Goal: Task Accomplishment & Management: Manage account settings

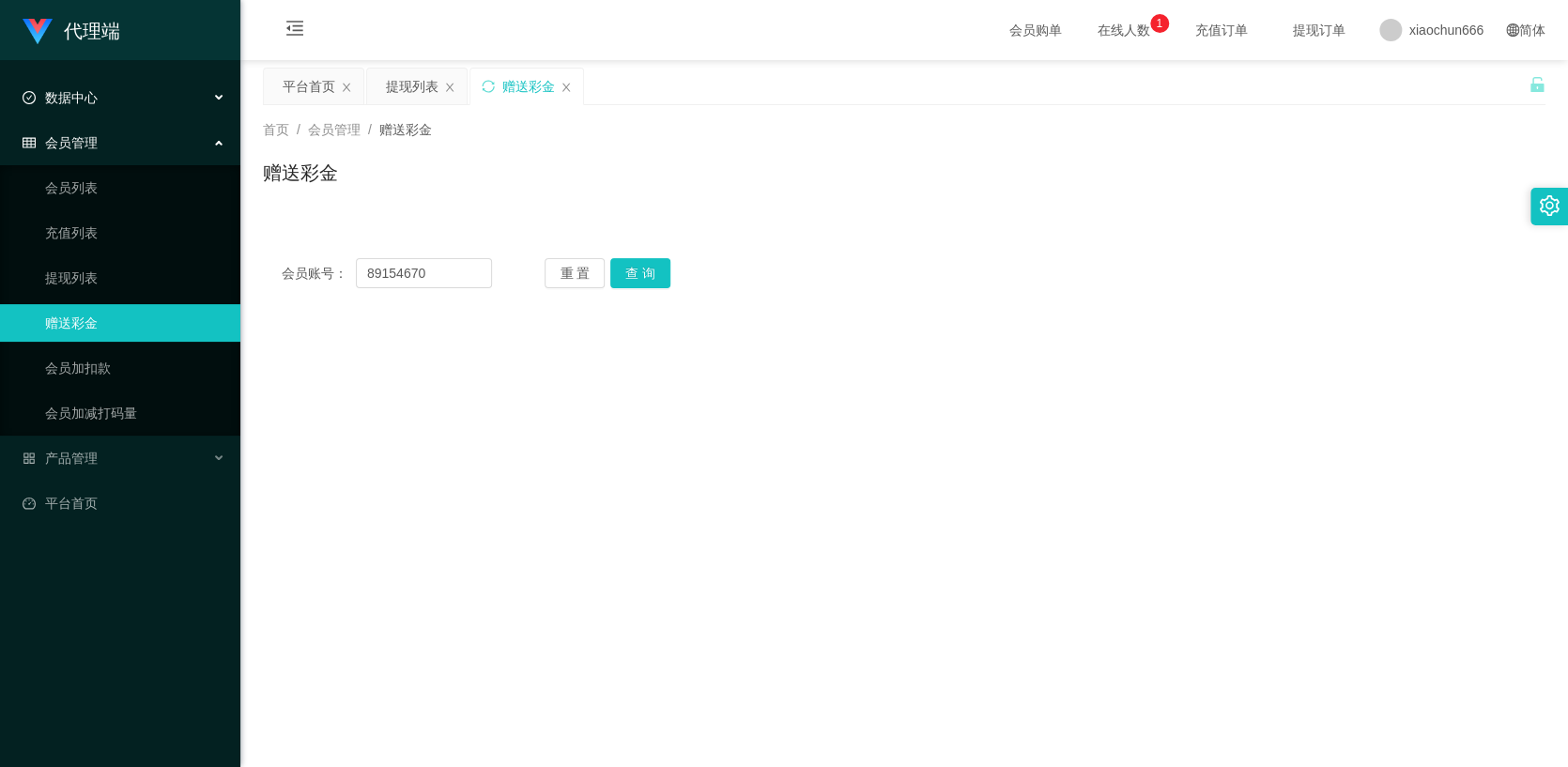
click at [101, 100] on div "数据中心" at bounding box center [120, 98] width 241 height 38
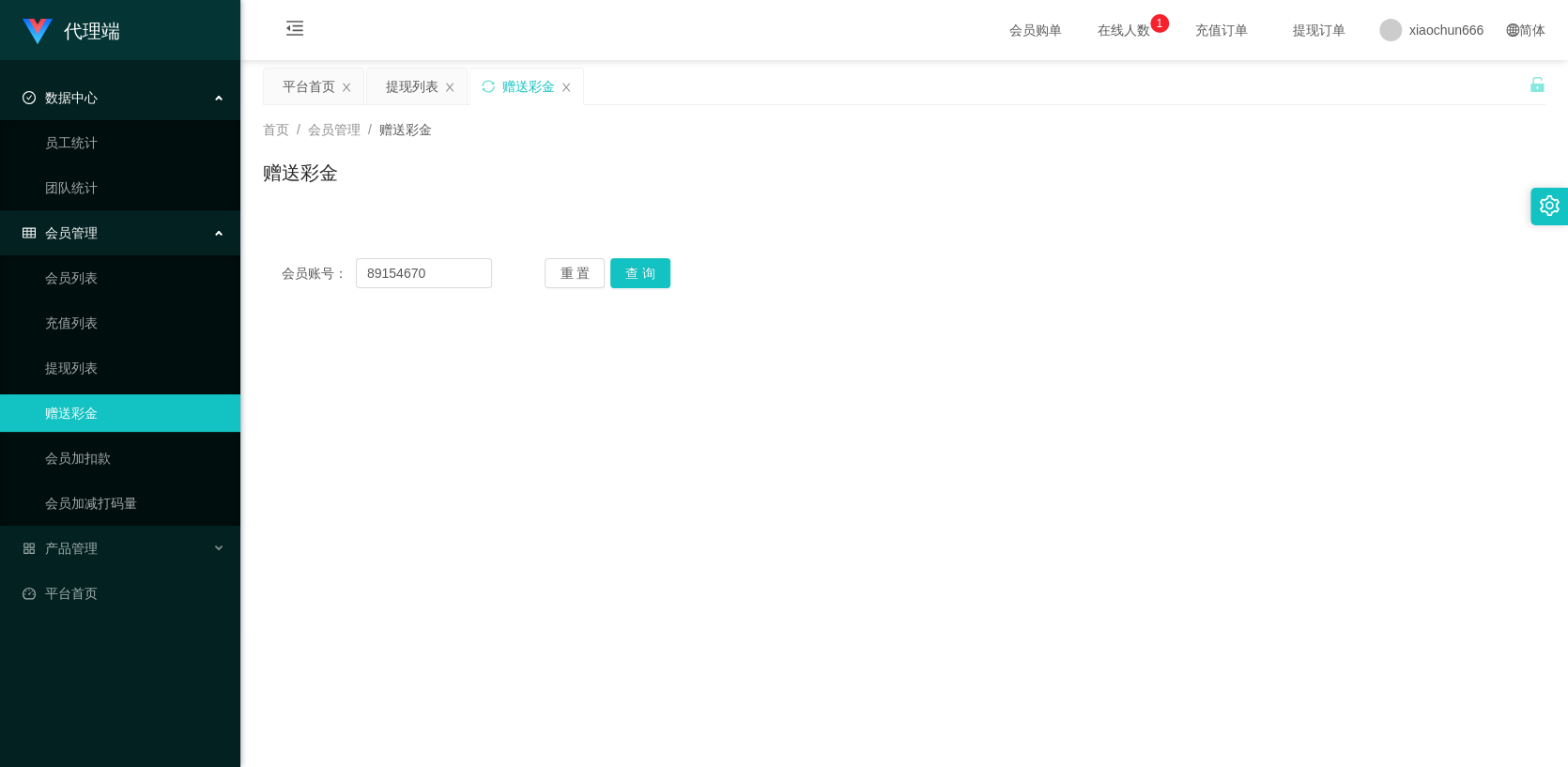
click at [128, 94] on div "数据中心" at bounding box center [120, 98] width 241 height 38
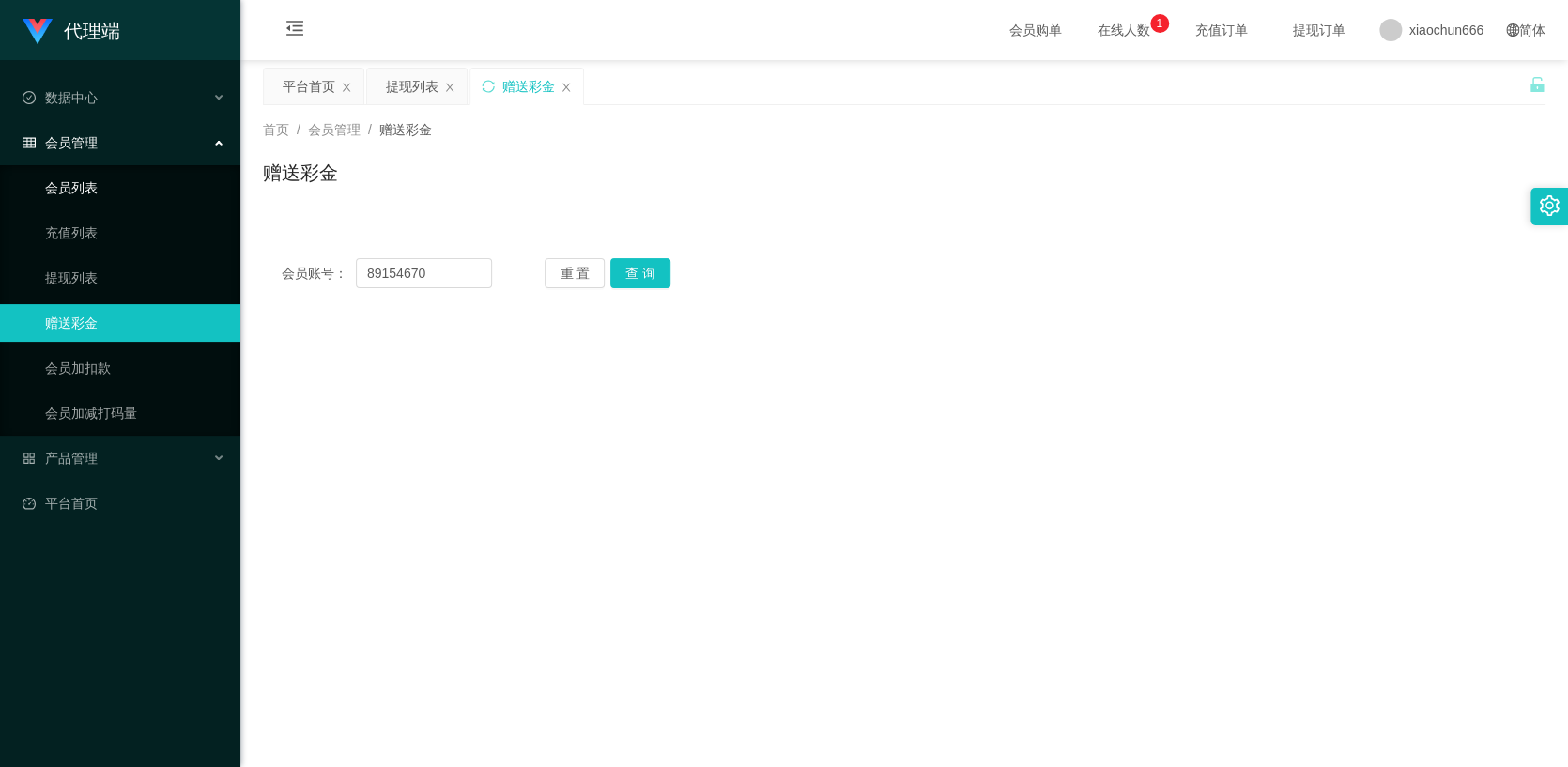
click at [83, 191] on link "会员列表" at bounding box center [136, 188] width 180 height 38
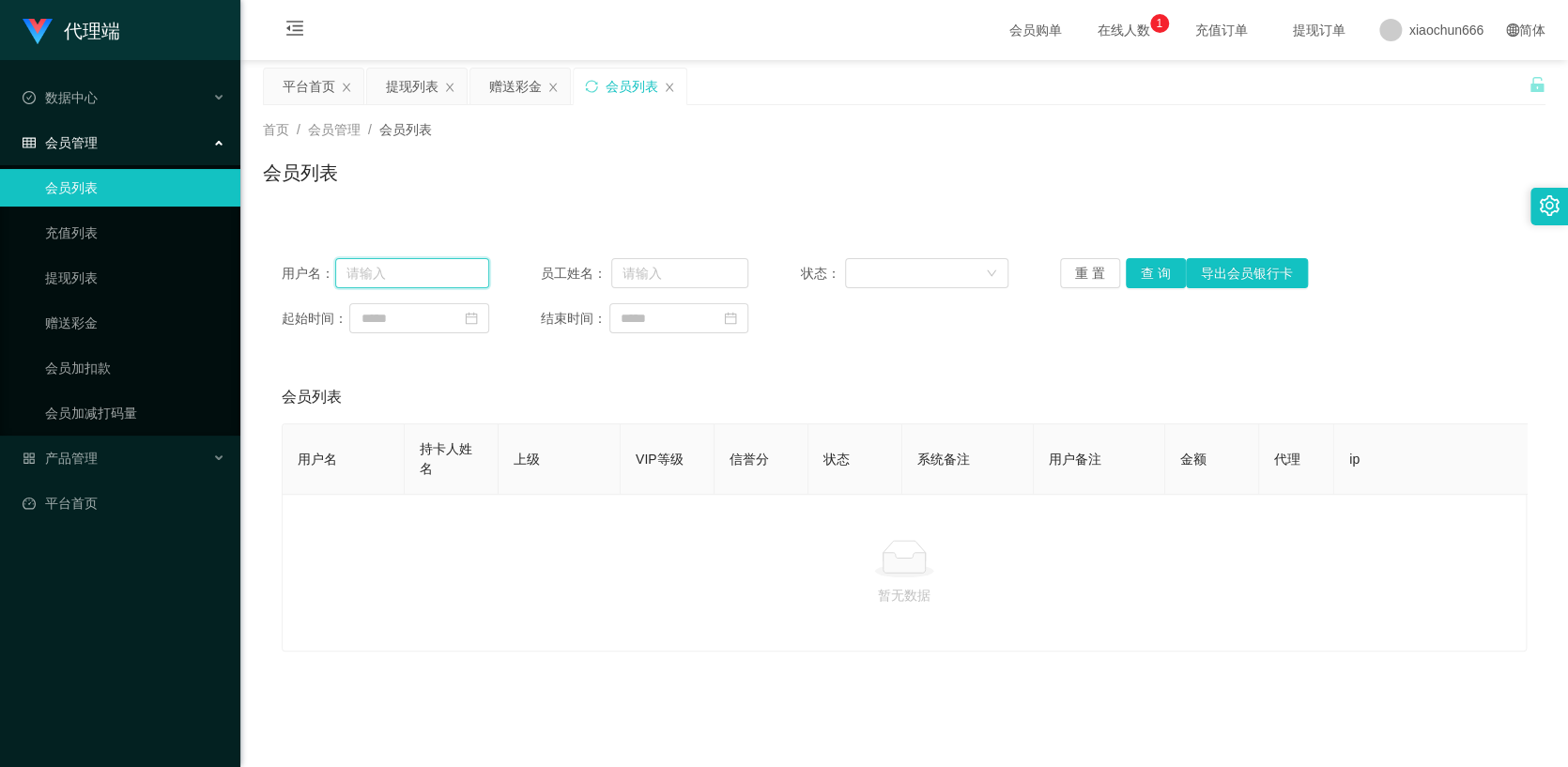
click at [388, 273] on input "text" at bounding box center [413, 273] width 154 height 30
click at [400, 279] on input "text" at bounding box center [413, 273] width 154 height 30
click at [142, 281] on link "提现列表" at bounding box center [136, 278] width 180 height 38
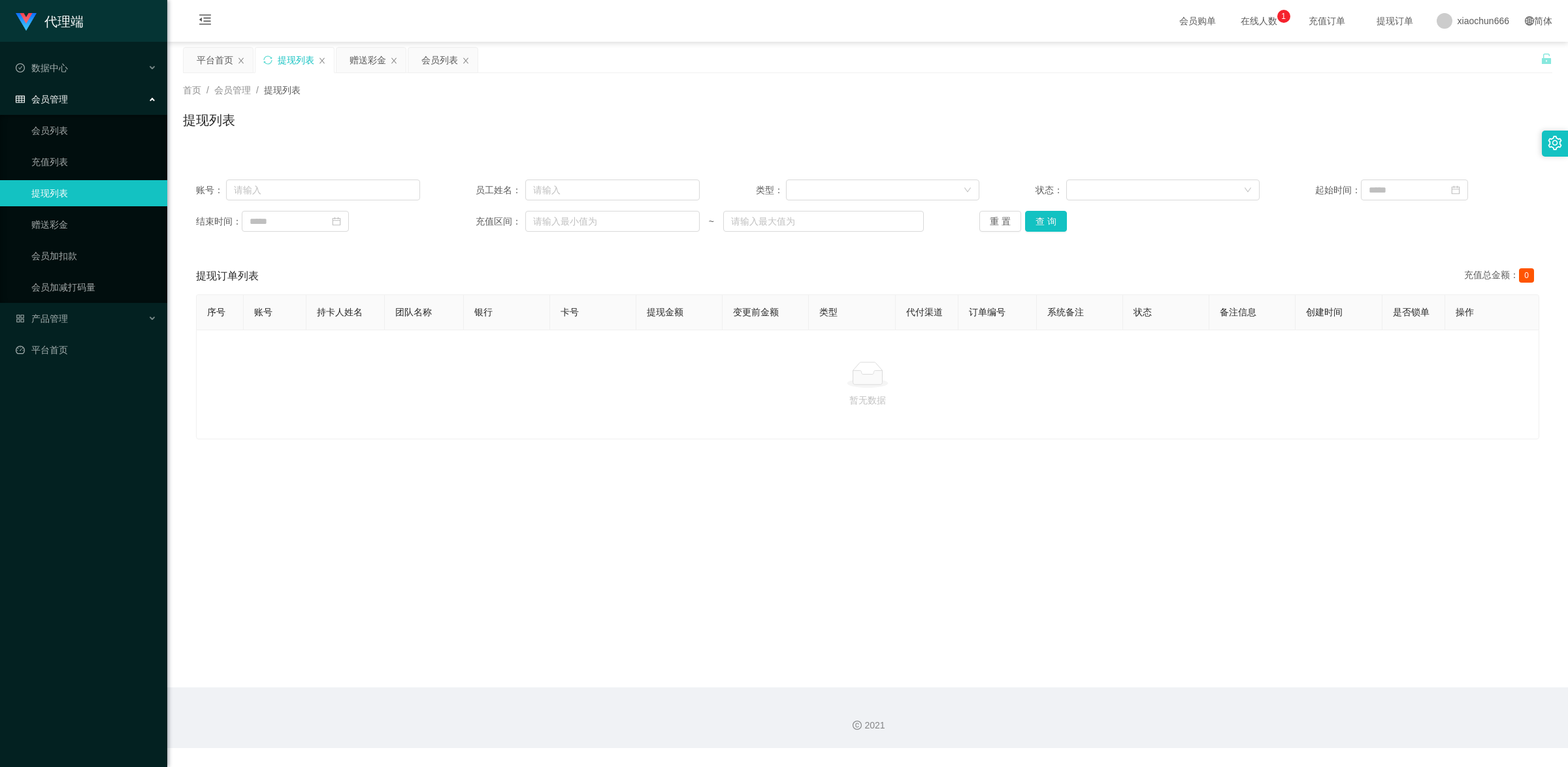
click at [500, 269] on div "提现订单列表 充值总金额： 0" at bounding box center [868, 276] width 1343 height 36
click at [75, 199] on link "提现列表" at bounding box center [94, 193] width 125 height 26
click at [1049, 227] on button "查 询" at bounding box center [1046, 221] width 42 height 21
